Goal: Task Accomplishment & Management: Manage account settings

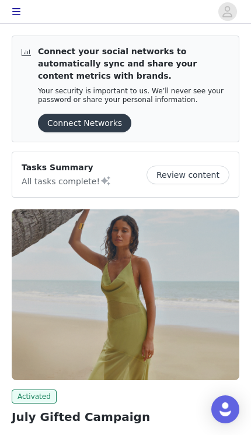
click at [115, 129] on button "Connect Networks" at bounding box center [84, 123] width 93 height 19
click at [197, 174] on button "Review content" at bounding box center [187, 174] width 83 height 19
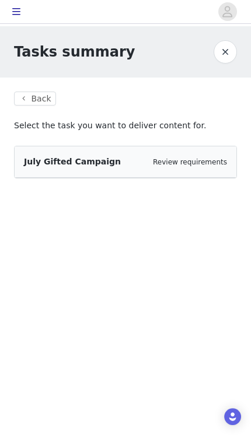
click at [32, 98] on button "Back" at bounding box center [35, 98] width 42 height 14
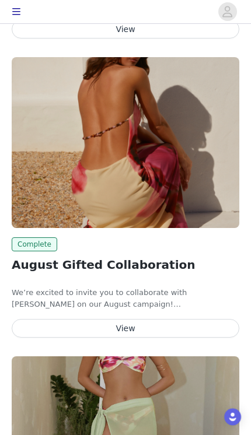
scroll to position [467, 0]
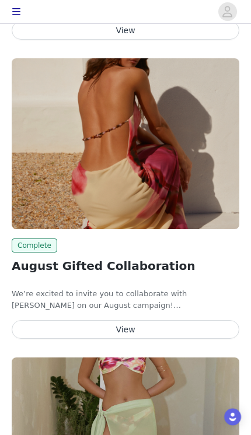
click at [137, 326] on button "View" at bounding box center [125, 329] width 227 height 19
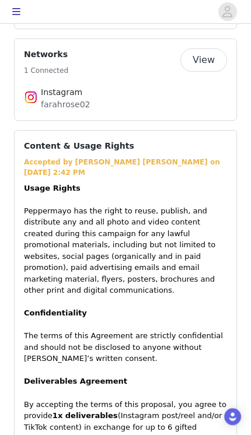
scroll to position [452, 0]
